Goal: Information Seeking & Learning: Learn about a topic

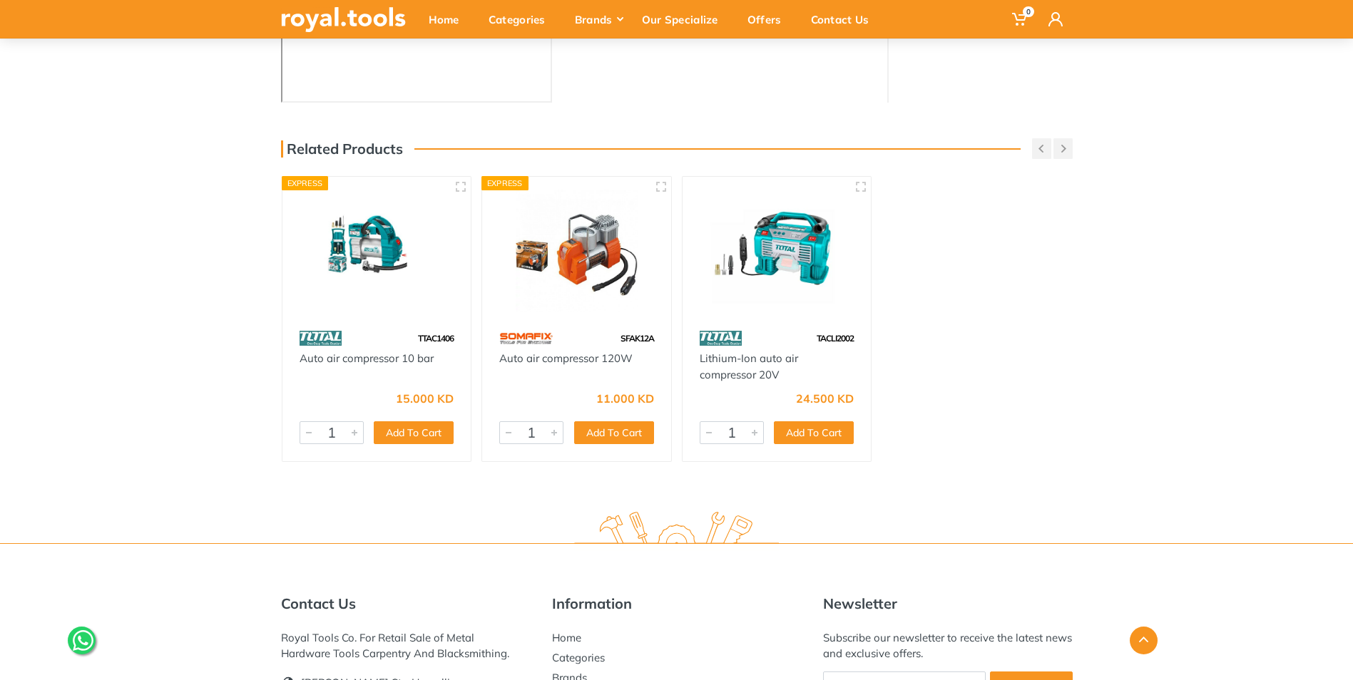
scroll to position [499, 0]
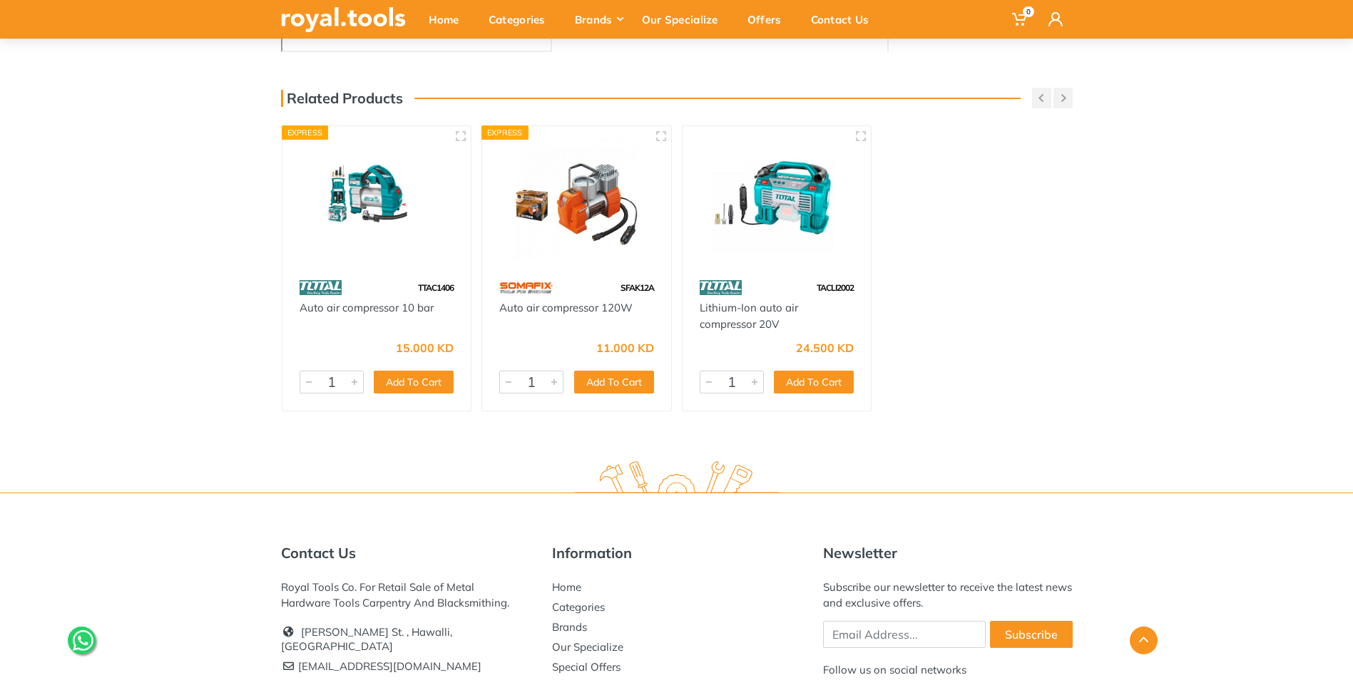
click at [584, 210] on img at bounding box center [576, 200] width 163 height 122
click at [369, 190] on img at bounding box center [376, 200] width 163 height 122
